Goal: Information Seeking & Learning: Learn about a topic

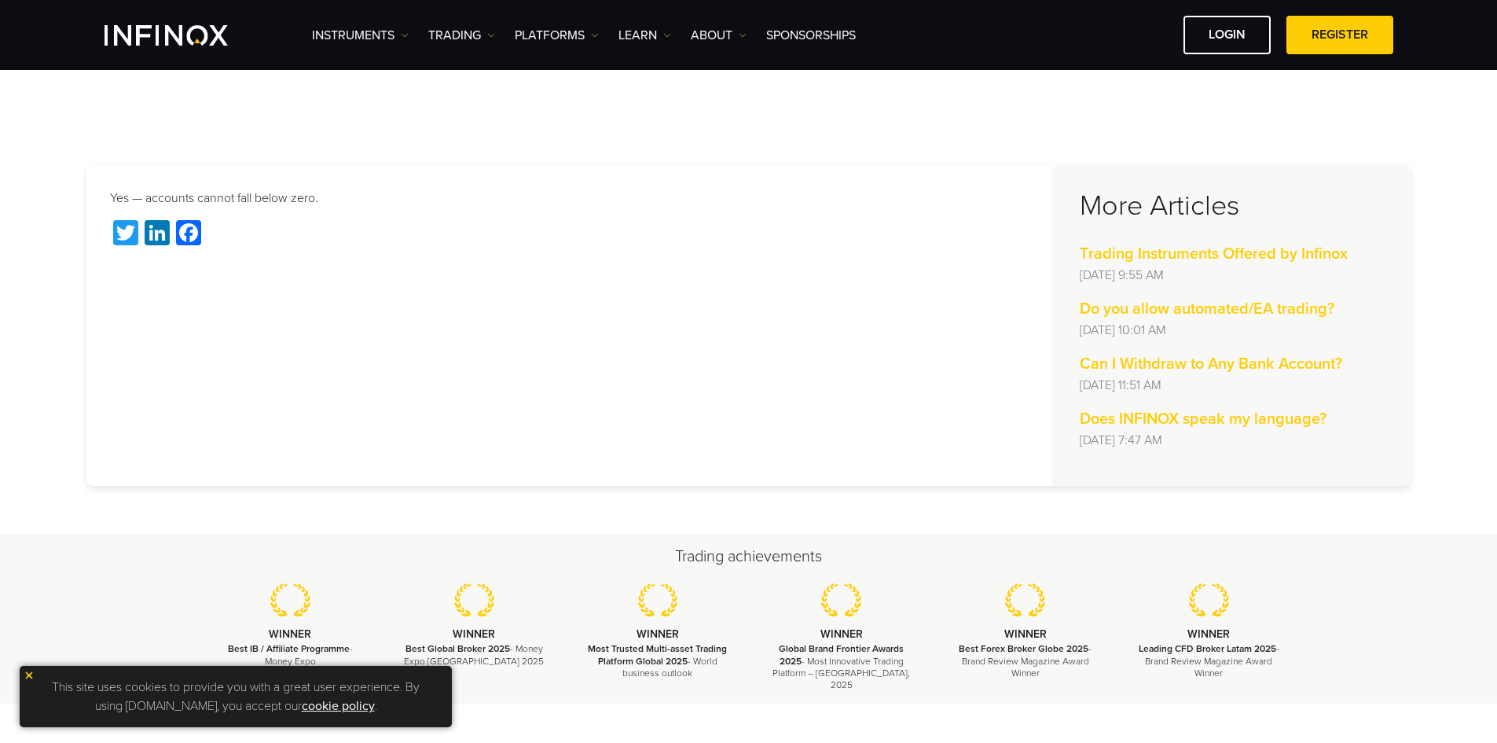
drag, startPoint x: 472, startPoint y: 166, endPoint x: 458, endPoint y: 182, distance: 21.7
click at [472, 166] on div "Yes — accounts cannot fall below zero. Twitter LinkedIn Facebook" at bounding box center [571, 325] width 970 height 321
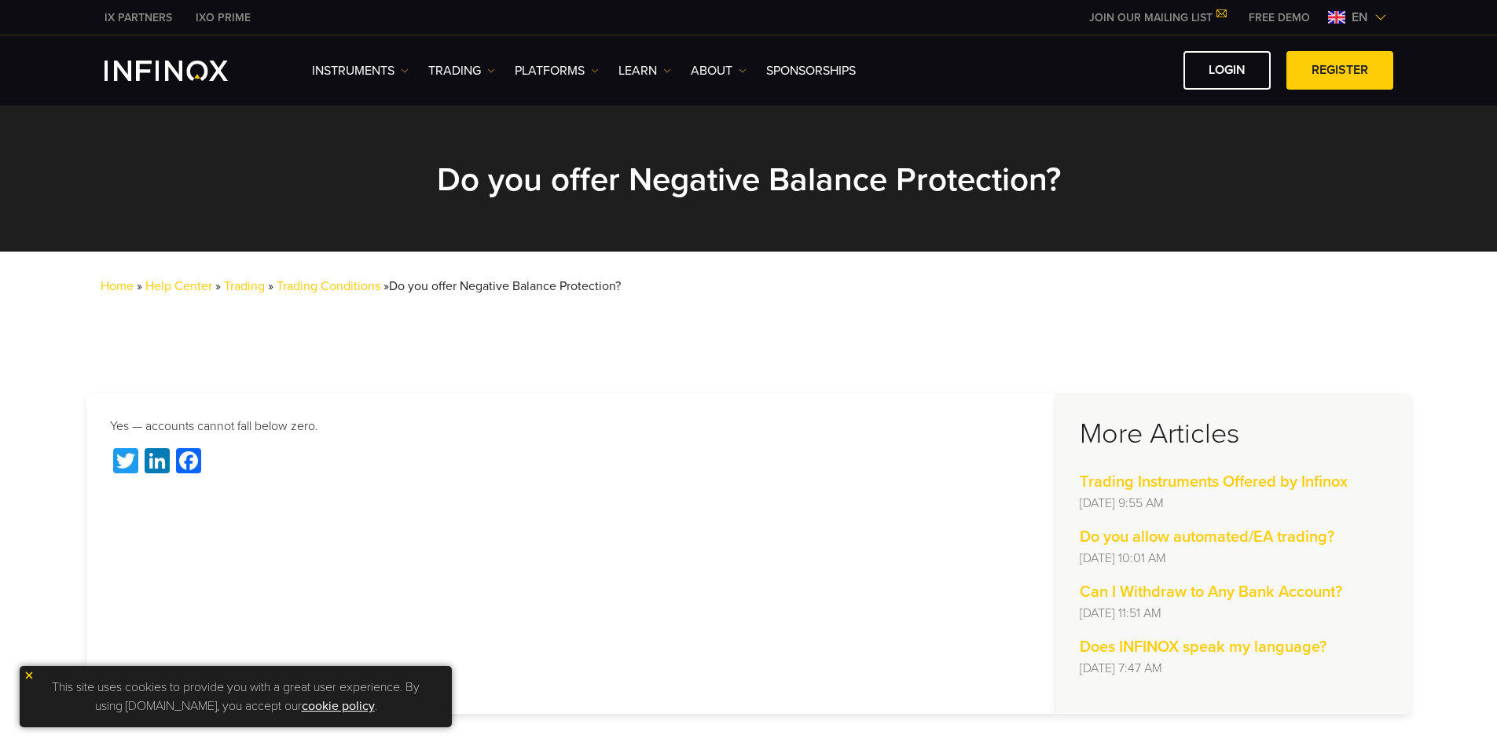
click at [161, 303] on div "Home » Help Center » Trading » Trading Conditions » Do you offer Negative Balan…" at bounding box center [773, 292] width 1447 height 57
drag, startPoint x: 669, startPoint y: 292, endPoint x: 565, endPoint y: 336, distance: 113.4
click at [666, 295] on div "Home » Help Center » Trading » Trading Conditions » Do you offer Negative Balan…" at bounding box center [773, 292] width 1447 height 57
drag, startPoint x: 326, startPoint y: 431, endPoint x: 317, endPoint y: 434, distance: 9.7
click at [326, 431] on p "Yes — accounts cannot fall below zero." at bounding box center [571, 425] width 923 height 19
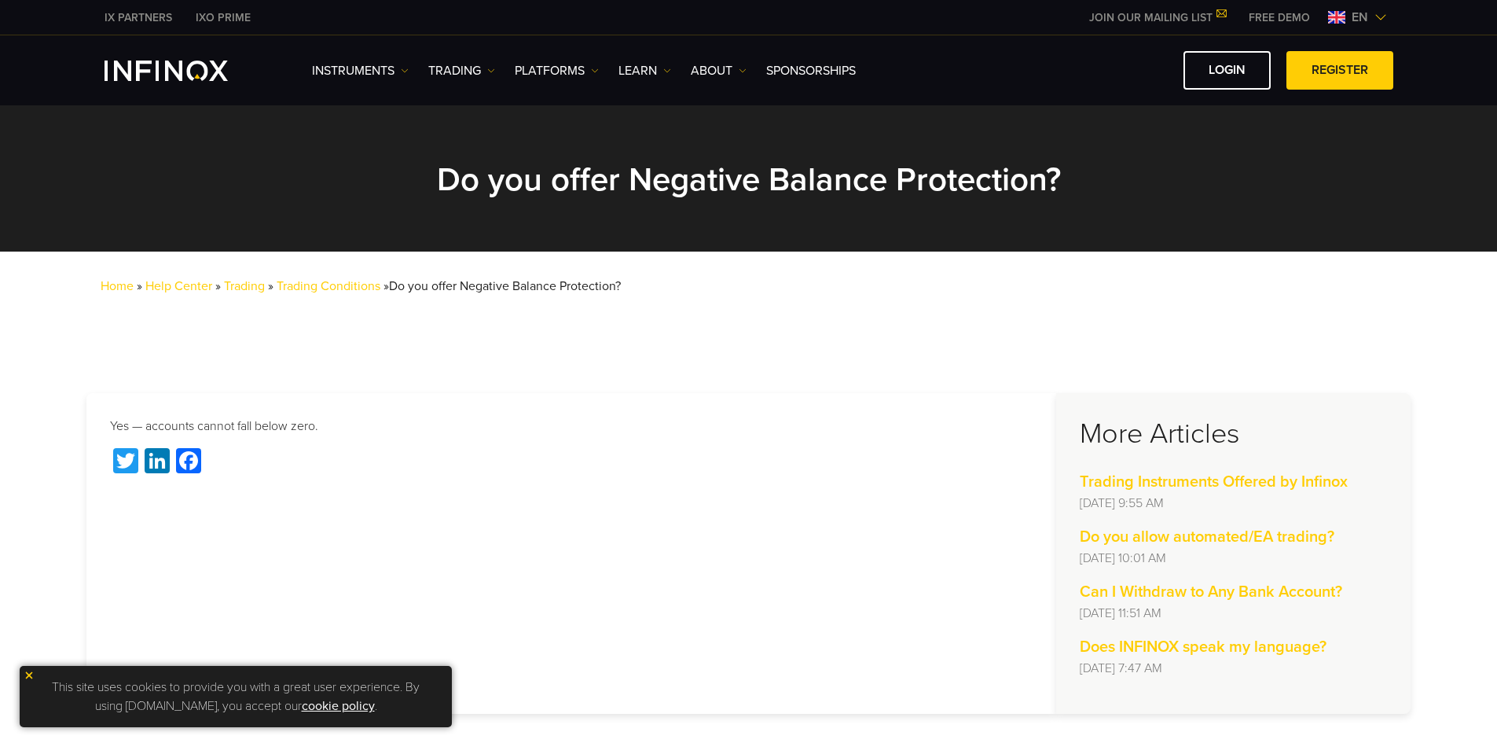
click at [794, 498] on div "Yes — accounts cannot fall below zero. Twitter LinkedIn Facebook" at bounding box center [571, 553] width 970 height 321
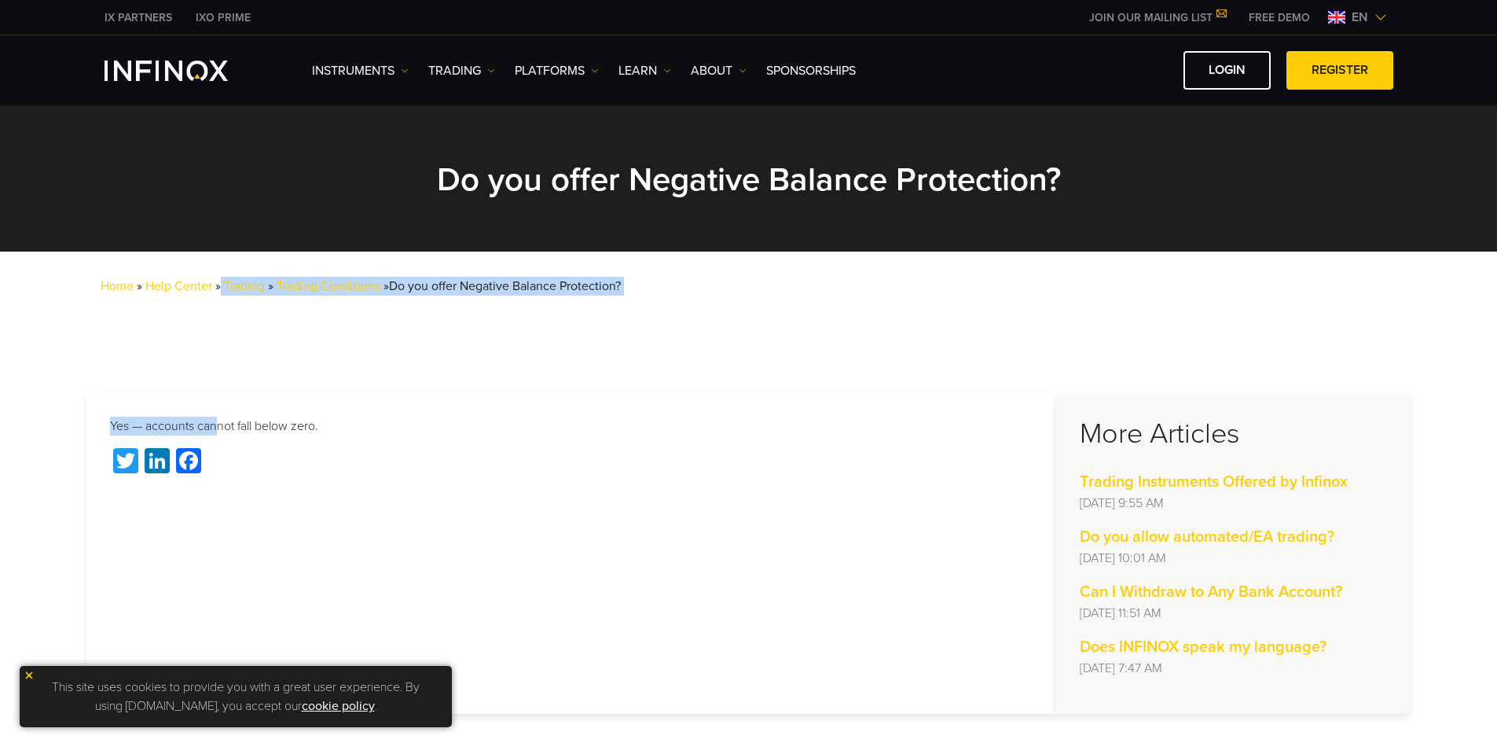
drag, startPoint x: 220, startPoint y: 344, endPoint x: 212, endPoint y: 349, distance: 9.2
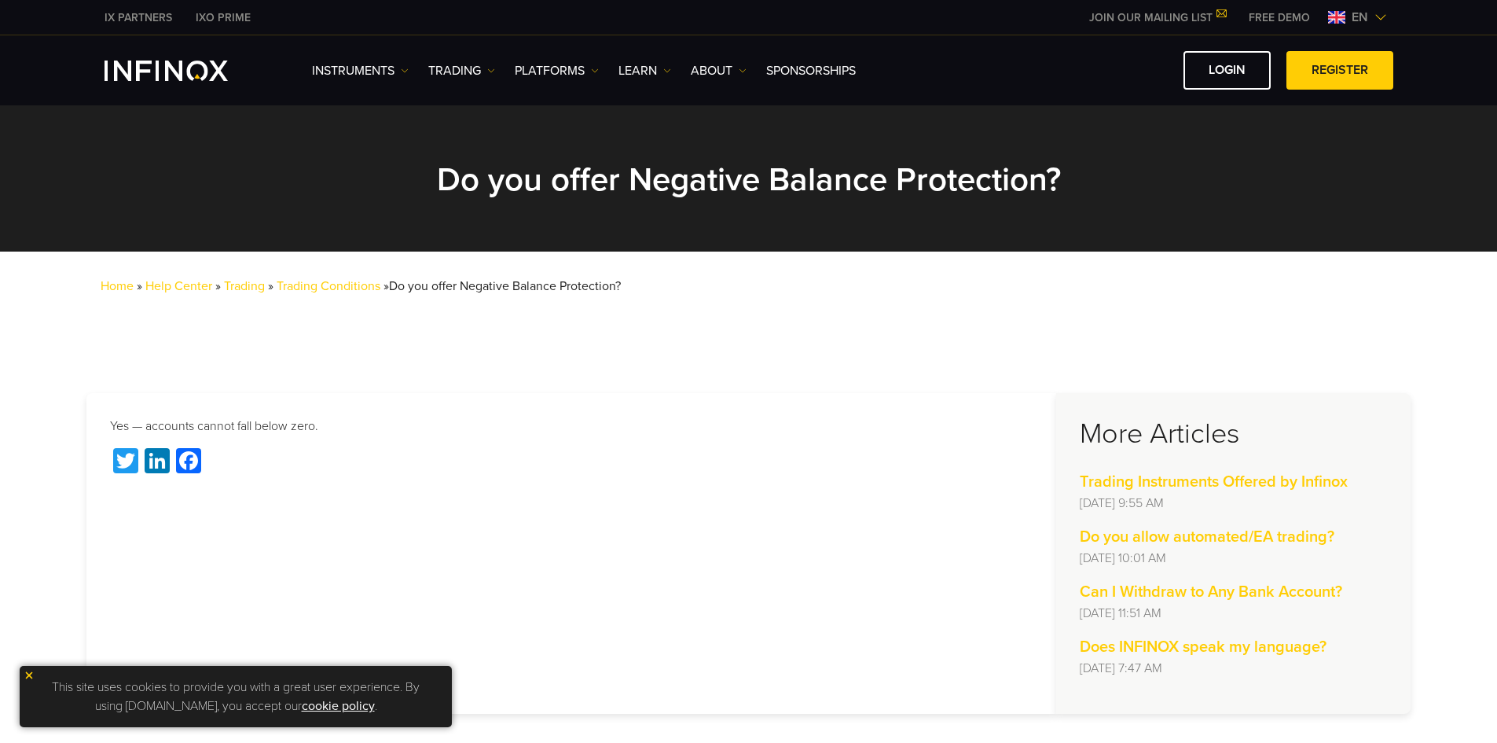
click at [850, 370] on section "Yes — accounts cannot fall below zero. Twitter LinkedIn Facebook More Articles …" at bounding box center [748, 553] width 1497 height 415
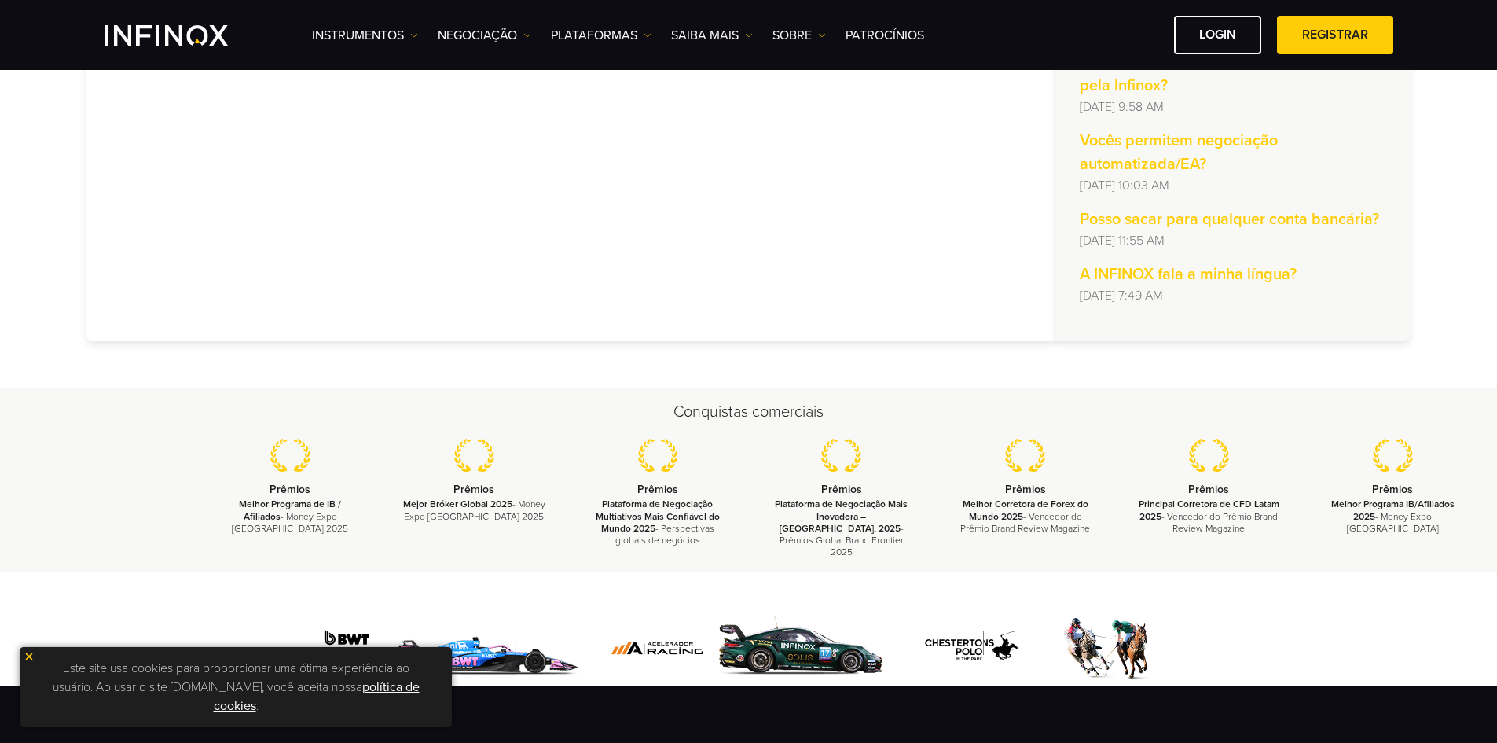
scroll to position [79, 0]
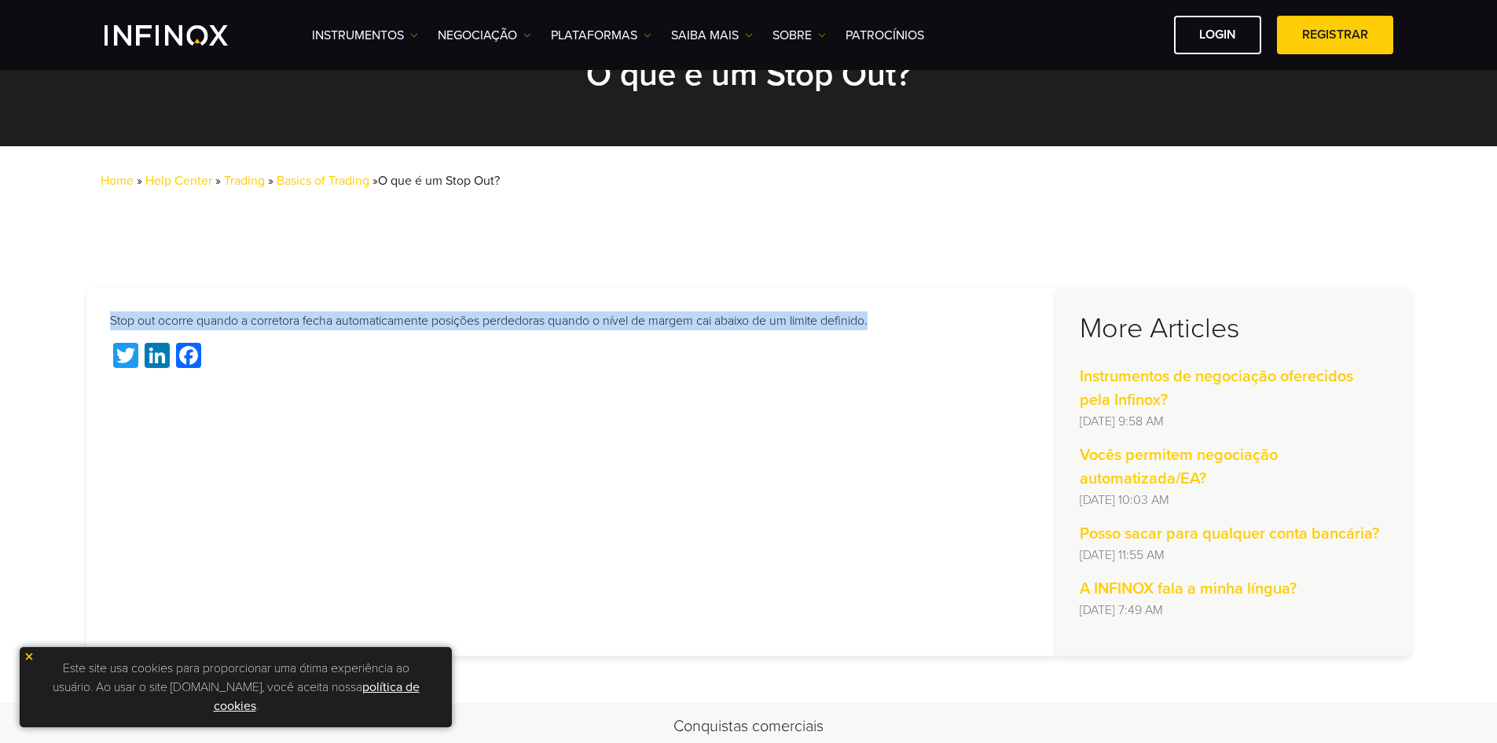
drag, startPoint x: 793, startPoint y: 327, endPoint x: 61, endPoint y: 327, distance: 731.6
click at [61, 327] on section "Stop out ocorre quando a corretora fecha automaticamente posições perdedoras qu…" at bounding box center [748, 471] width 1497 height 462
copy p "Stop out ocorre quando a corretora fecha automaticamente posições perdedoras qu…"
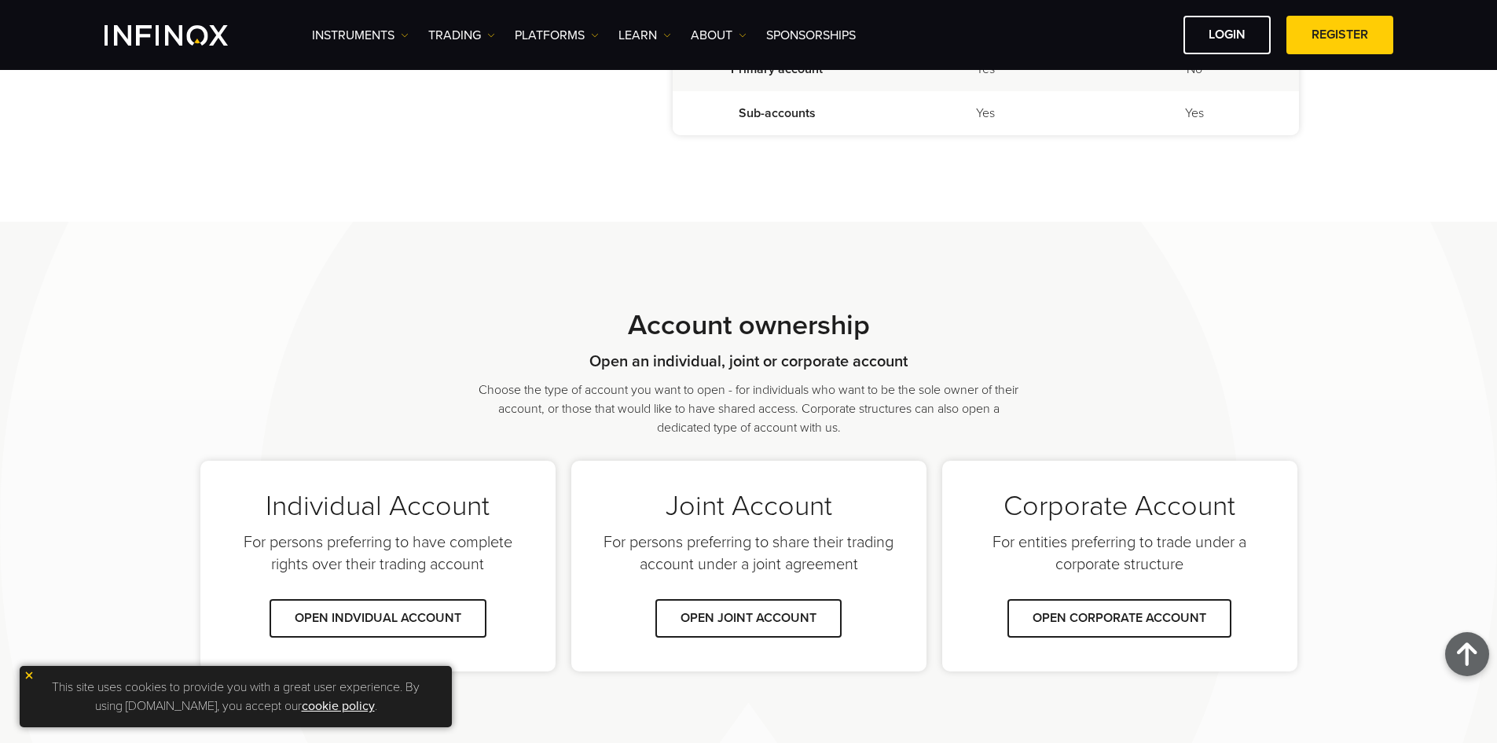
scroll to position [616, 0]
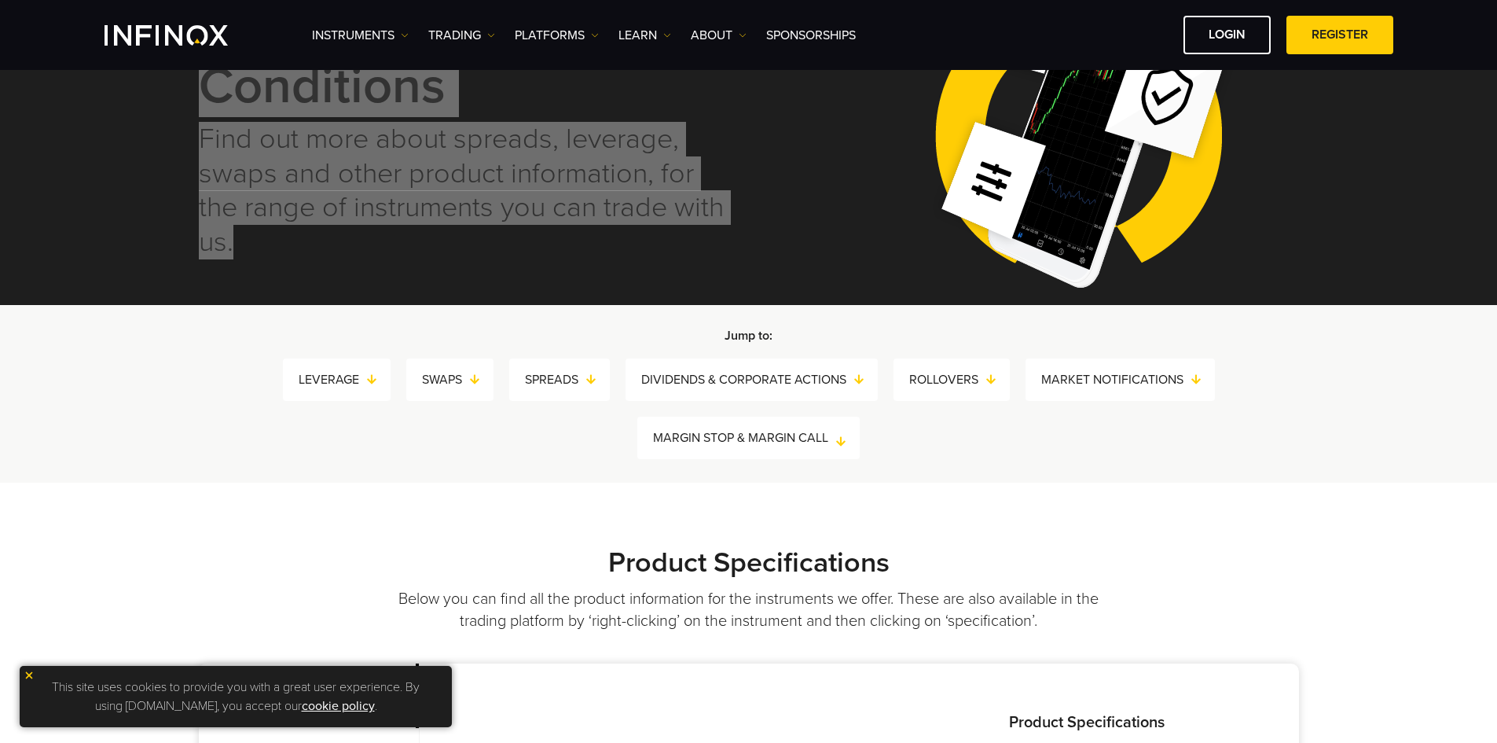
scroll to position [157, 0]
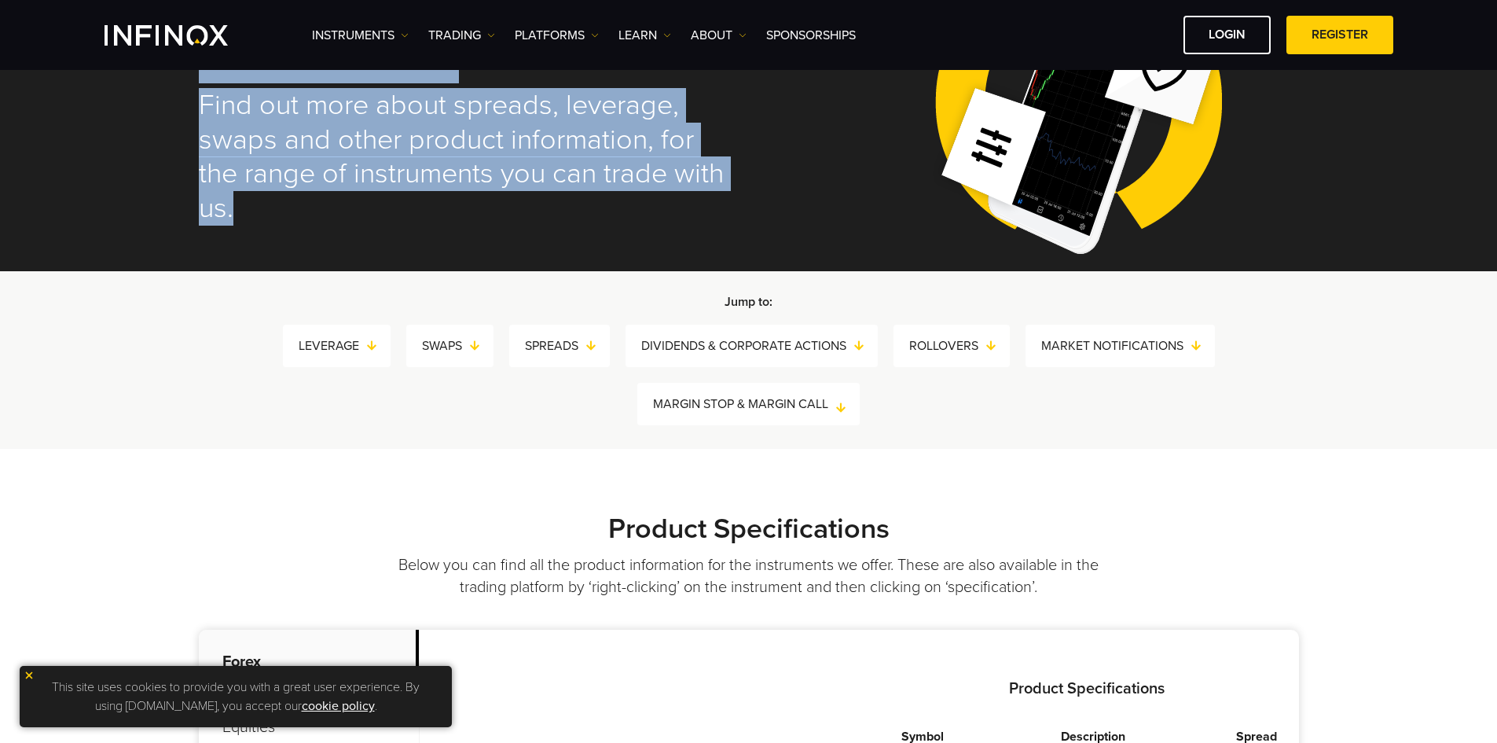
click at [761, 405] on link "MARGIN STOP & MARGIN CALL" at bounding box center [756, 404] width 207 height 22
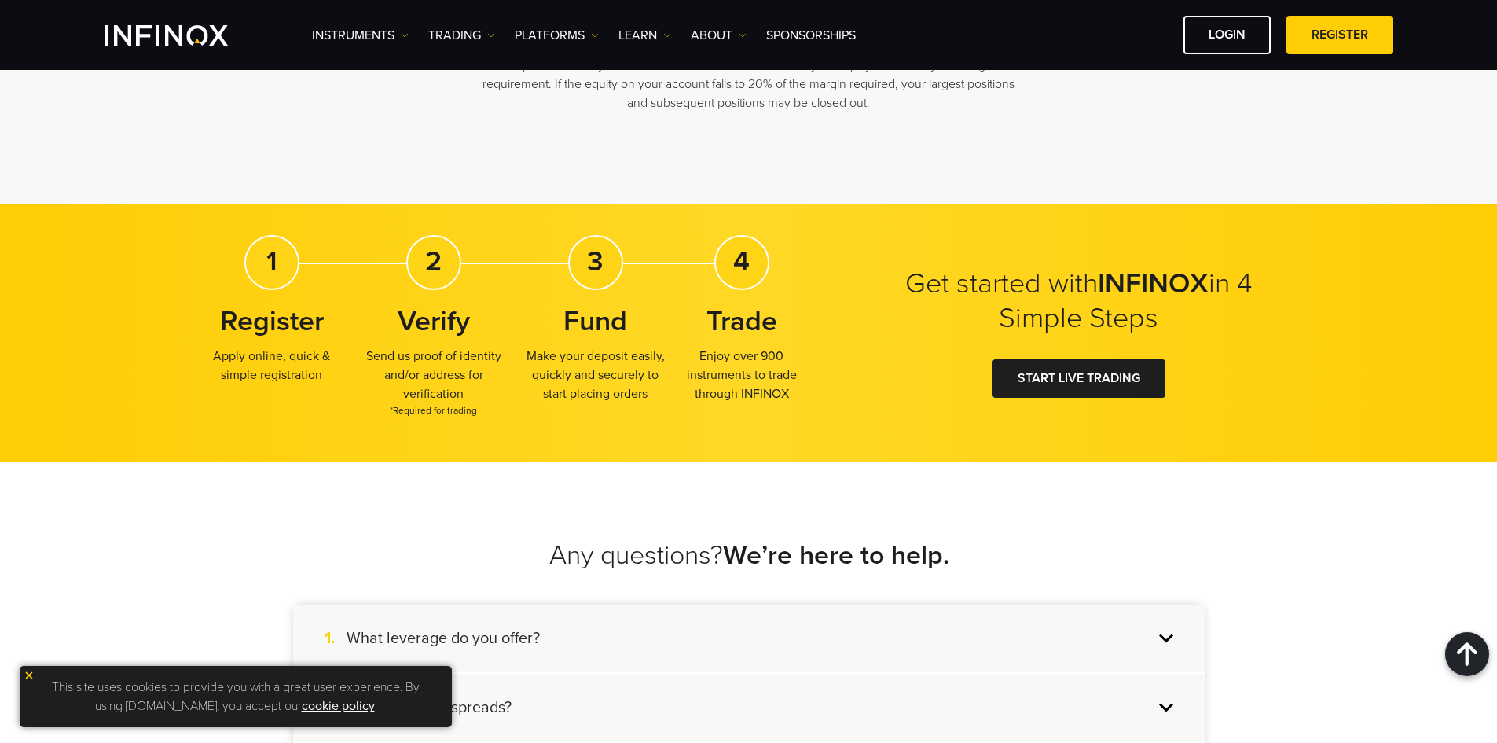
scroll to position [3485, 0]
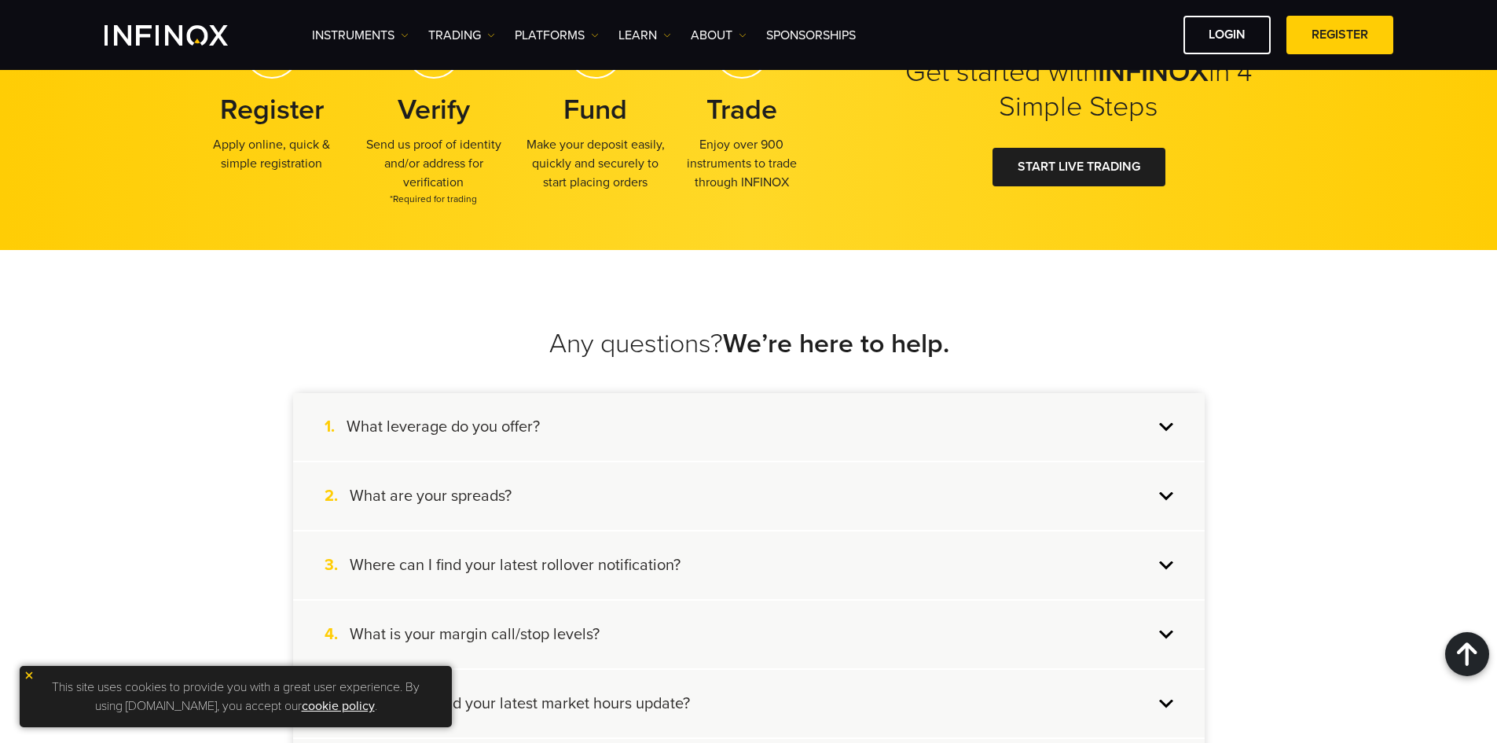
drag, startPoint x: 589, startPoint y: 336, endPoint x: 911, endPoint y: 537, distance: 379.8
copy div "Margin Stop & Margin Call Trading with leverage means that you use small amount…"
drag, startPoint x: 261, startPoint y: 452, endPoint x: 226, endPoint y: 466, distance: 37.4
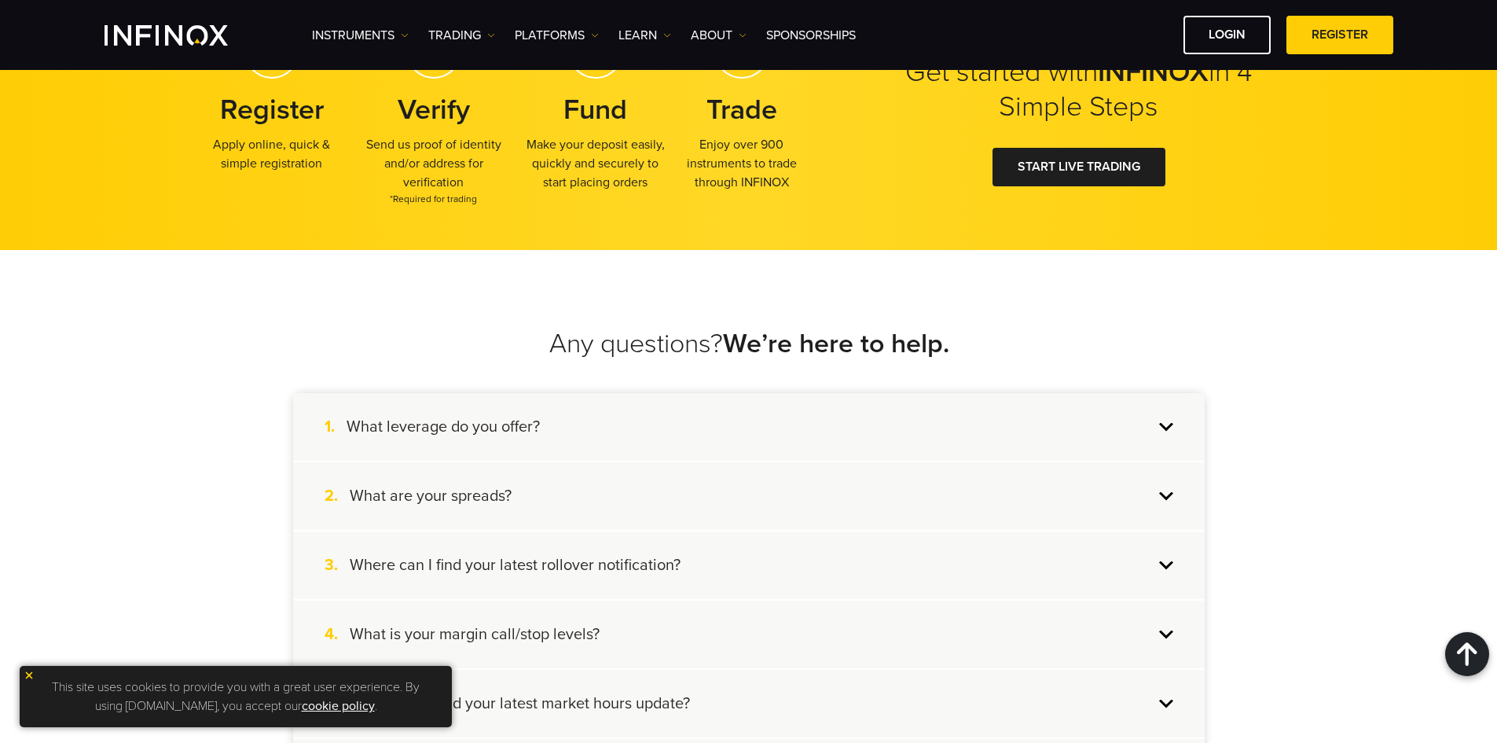
drag, startPoint x: 134, startPoint y: 259, endPoint x: 54, endPoint y: 55, distance: 219.2
